Goal: Find specific page/section

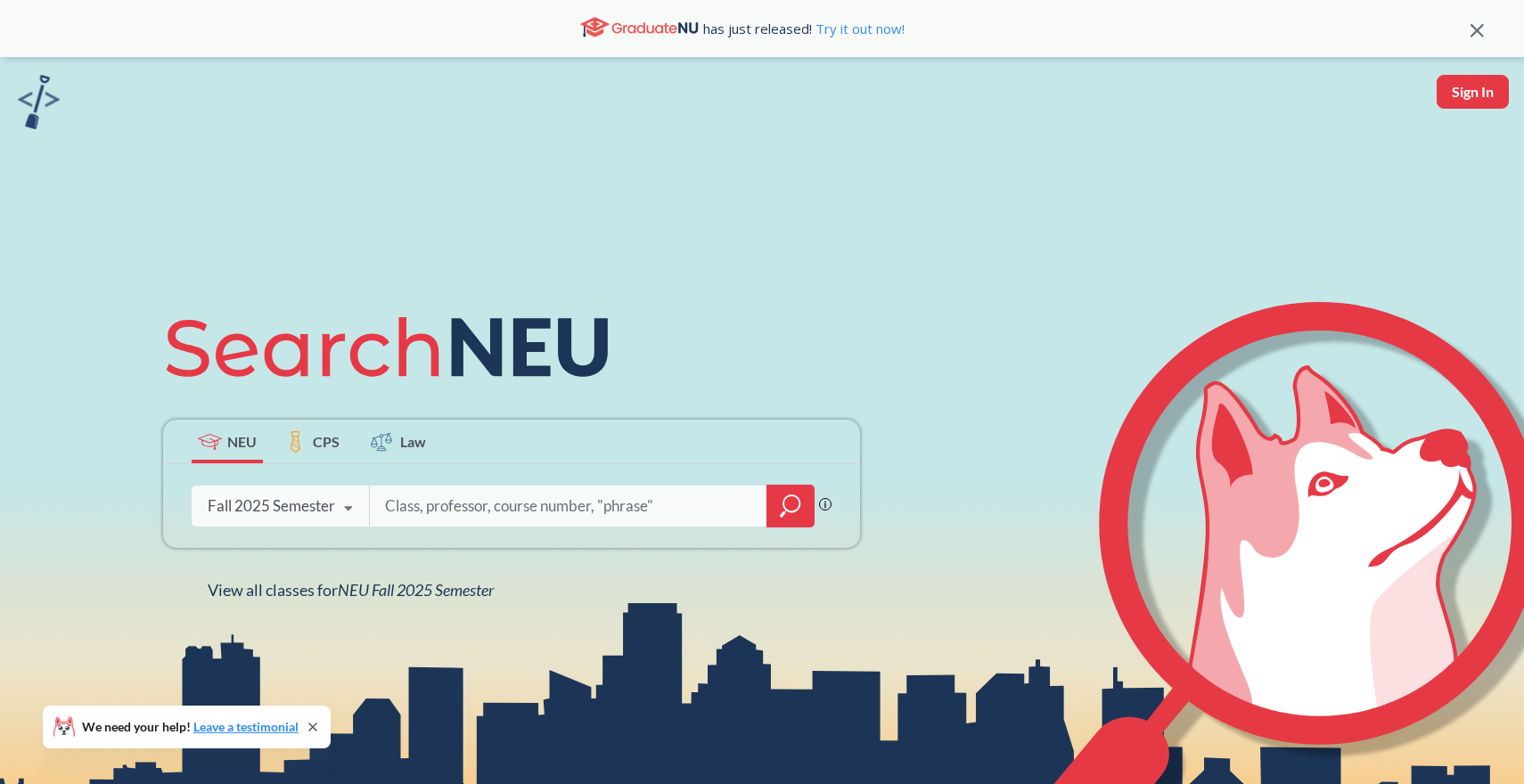
click at [442, 500] on input "search" at bounding box center [569, 506] width 371 height 37
type input "Creative Expression/Innovation"
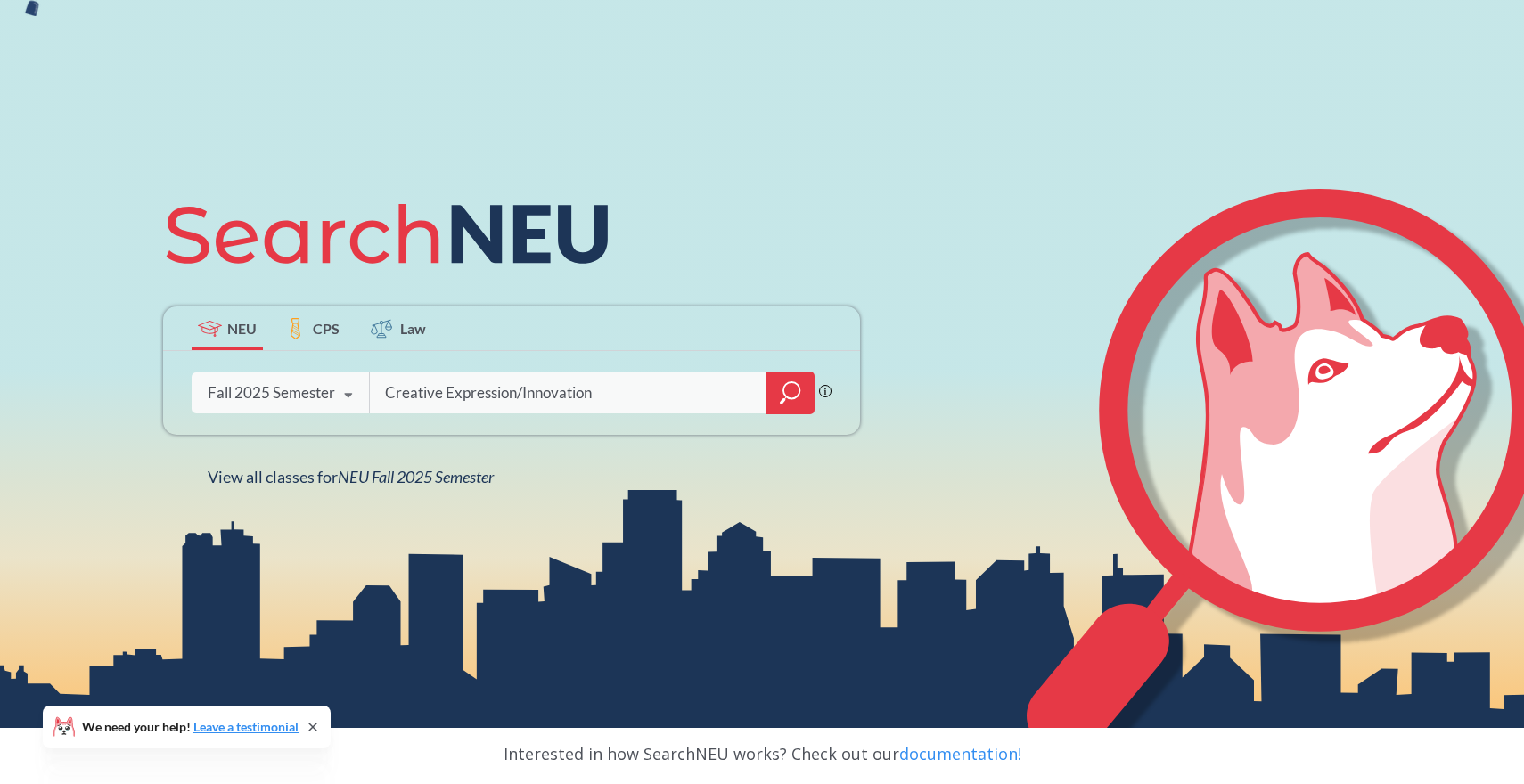
scroll to position [112, 0]
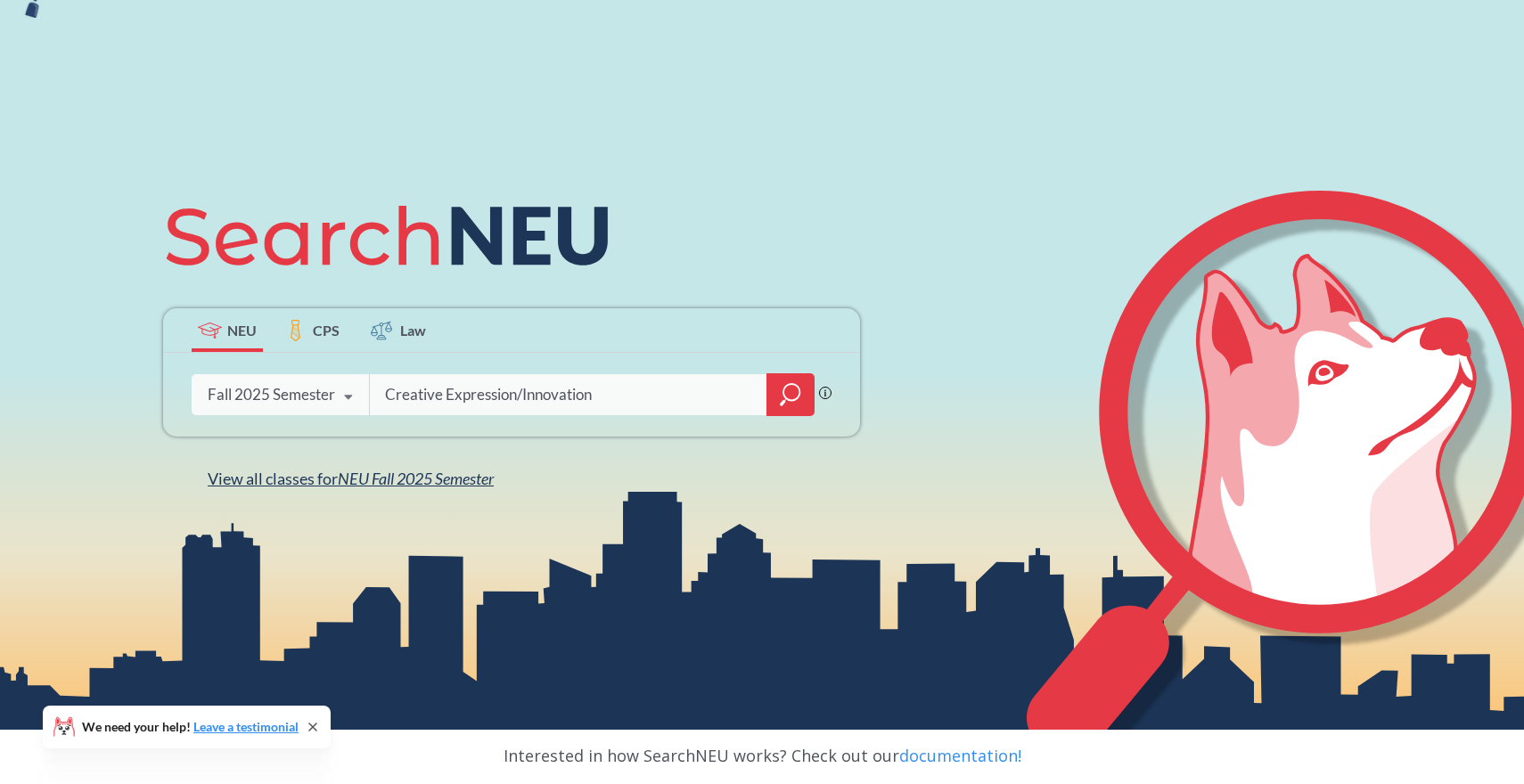
click at [398, 483] on span "NEU Fall 2025 Semester" at bounding box center [415, 478] width 156 height 20
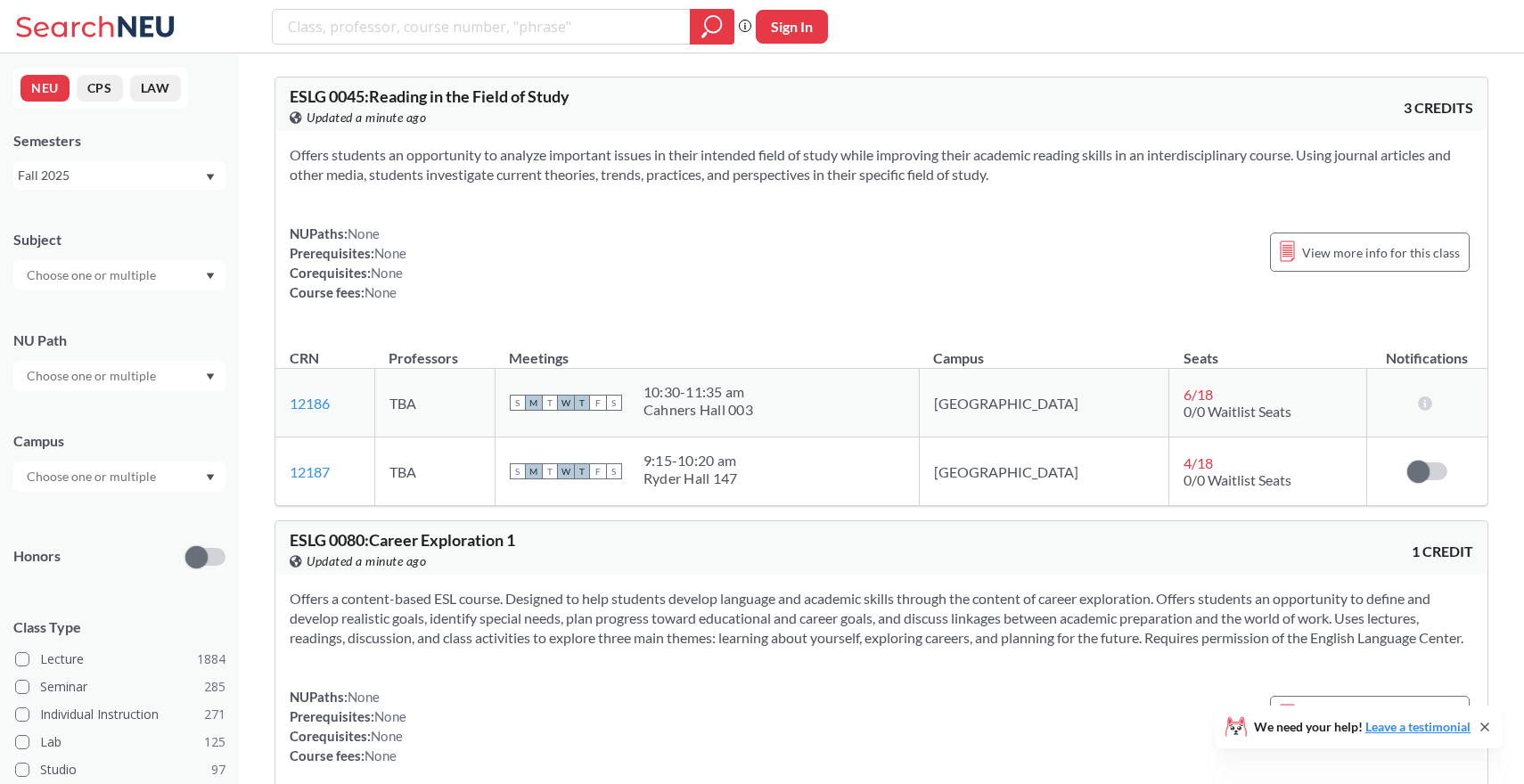
click at [481, 33] on input "search" at bounding box center [481, 27] width 391 height 31
click at [114, 376] on input "text" at bounding box center [93, 376] width 150 height 21
click at [111, 442] on span "Creative Express/Innov" at bounding box center [89, 442] width 132 height 20
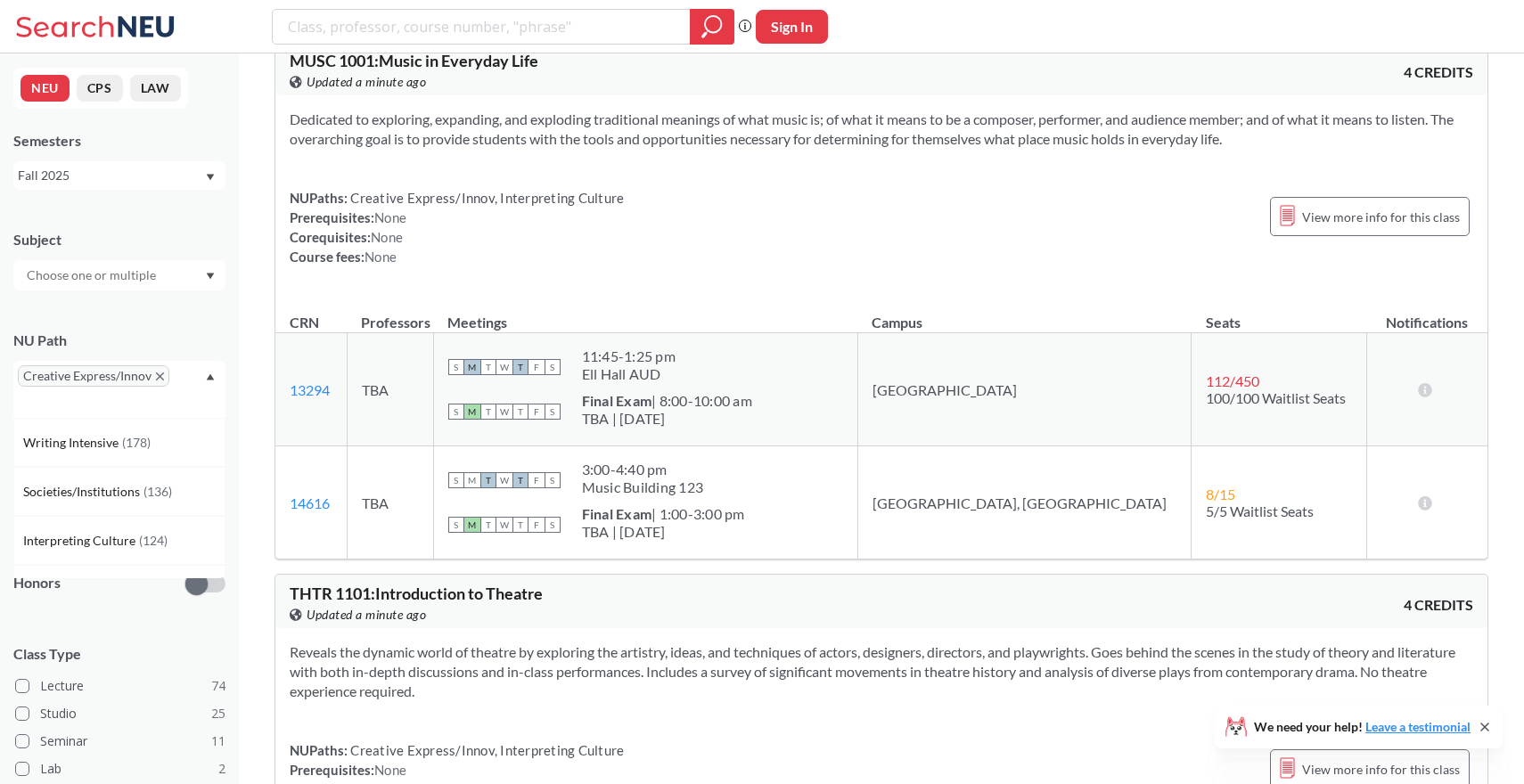
scroll to position [117, 0]
